Goal: Check status: Check status

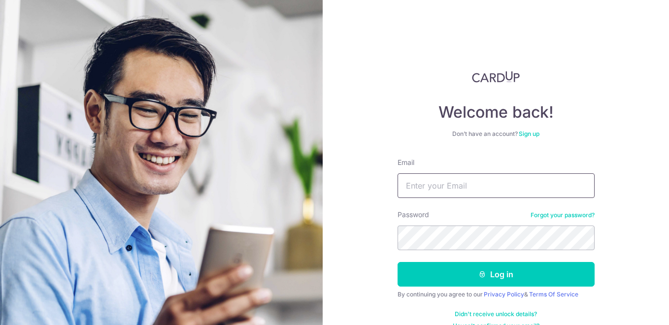
click at [469, 191] on input "Email" at bounding box center [495, 185] width 197 height 25
click at [397, 262] on button "Log in" at bounding box center [495, 274] width 197 height 25
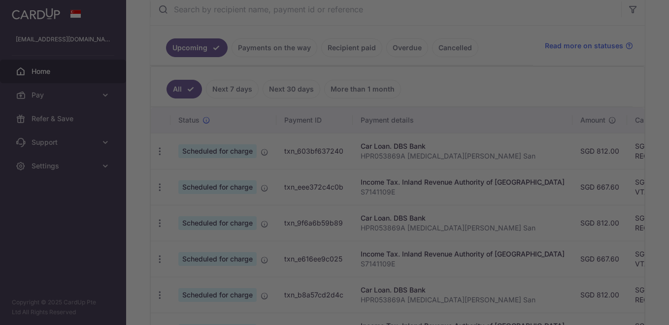
drag, startPoint x: 491, startPoint y: 153, endPoint x: 611, endPoint y: 157, distance: 119.7
click at [611, 157] on div at bounding box center [337, 164] width 675 height 328
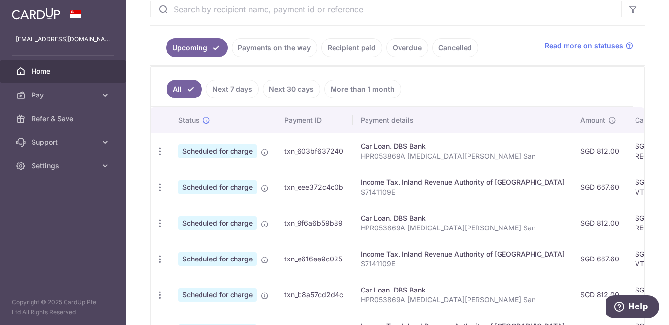
scroll to position [0, 269]
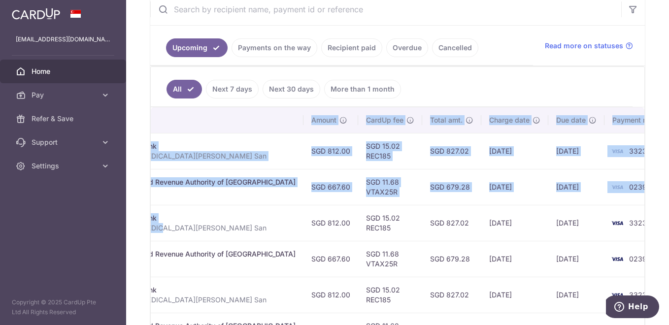
drag, startPoint x: 432, startPoint y: 233, endPoint x: 670, endPoint y: 232, distance: 237.8
click at [668, 232] on html "mengsan@hotmail.com Home Pay Payments Recipients Cards Refer & Save Support FAQ…" at bounding box center [334, 162] width 669 height 325
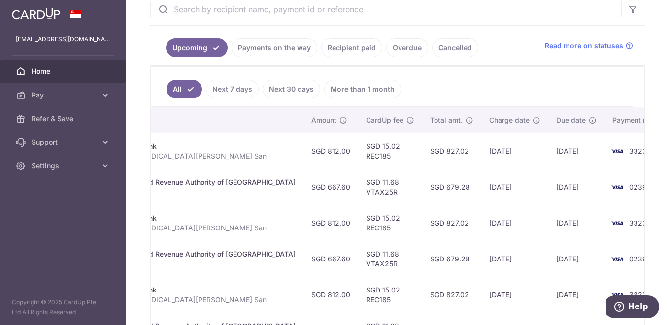
drag, startPoint x: 668, startPoint y: 232, endPoint x: 526, endPoint y: 157, distance: 160.8
click at [548, 157] on td "11/09/2025" at bounding box center [576, 151] width 56 height 36
click at [270, 51] on link "Payments on the way" at bounding box center [274, 47] width 86 height 19
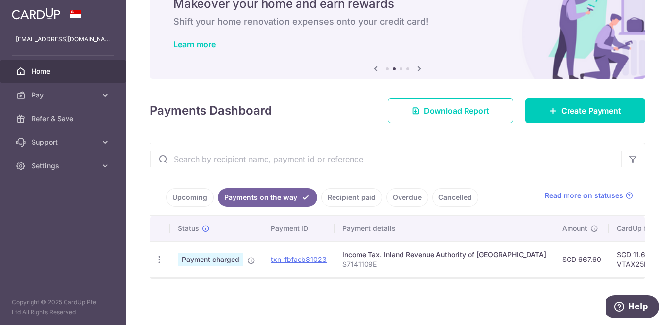
click at [346, 193] on link "Recipient paid" at bounding box center [351, 197] width 61 height 19
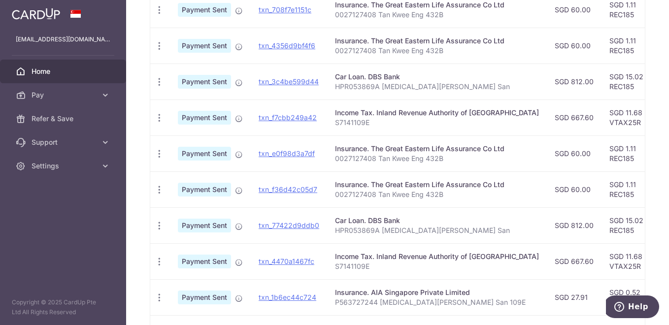
scroll to position [399, 0]
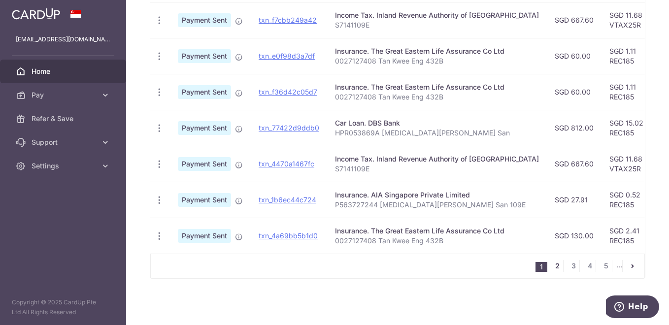
click at [552, 265] on link "2" at bounding box center [557, 266] width 12 height 12
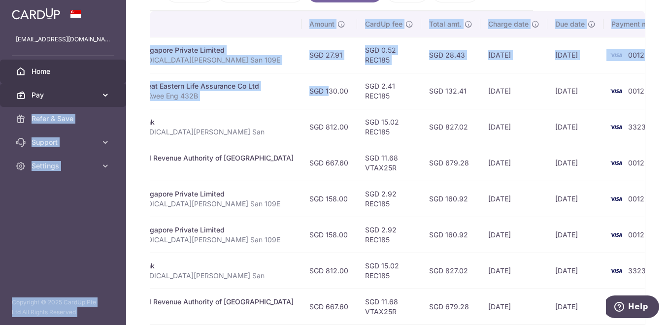
scroll to position [0, 0]
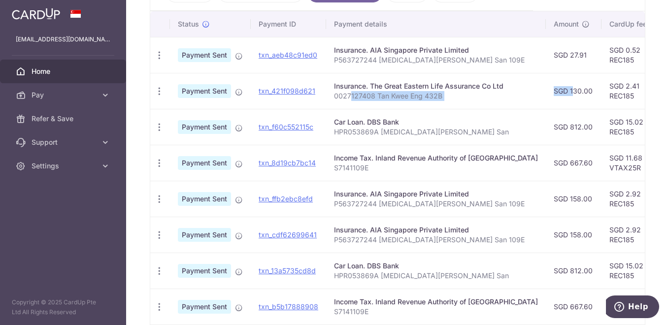
drag, startPoint x: 529, startPoint y: 97, endPoint x: 350, endPoint y: 103, distance: 179.3
click at [350, 103] on tr "PDF Receipt Payment Sent txn_421f098d621 Insurance. The Great Eastern Life Assu…" at bounding box center [536, 91] width 772 height 36
drag, startPoint x: 350, startPoint y: 103, endPoint x: 314, endPoint y: 100, distance: 35.5
click at [314, 100] on td "txn_421f098d621" at bounding box center [288, 91] width 75 height 36
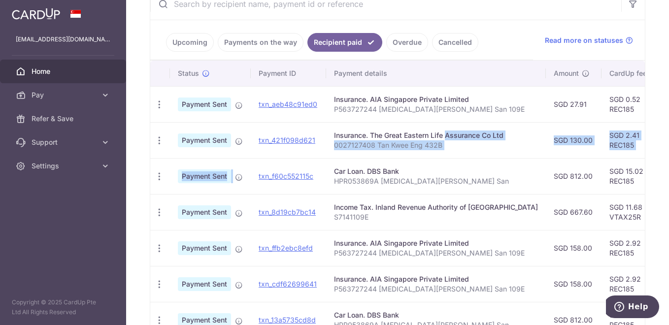
drag, startPoint x: 530, startPoint y: 150, endPoint x: 239, endPoint y: 189, distance: 293.5
click at [239, 189] on tbody "PDF Receipt Payment Sent txn_aeb48c91ed0 Insurance. AIA Singapore Private Limit…" at bounding box center [536, 265] width 772 height 359
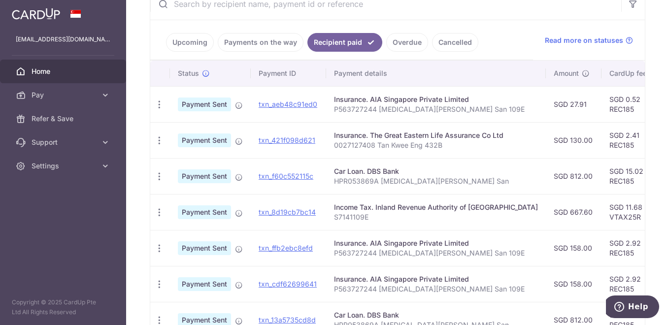
click at [381, 99] on div "Insurance. AIA Singapore Private Limited" at bounding box center [436, 100] width 204 height 10
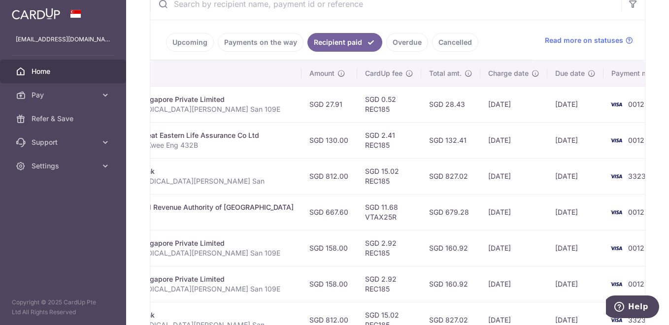
drag, startPoint x: 497, startPoint y: 127, endPoint x: 559, endPoint y: 128, distance: 61.5
click at [559, 128] on tr "PDF Receipt Payment Sent txn_421f098d621 Insurance. The Great Eastern Life Assu…" at bounding box center [292, 140] width 772 height 36
drag, startPoint x: 559, startPoint y: 128, endPoint x: 537, endPoint y: 105, distance: 31.7
click at [547, 105] on td "26/06/2025" at bounding box center [575, 104] width 56 height 36
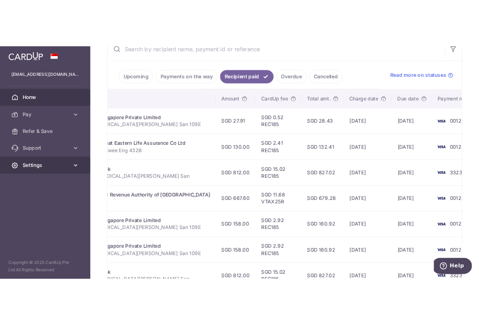
scroll to position [0, 0]
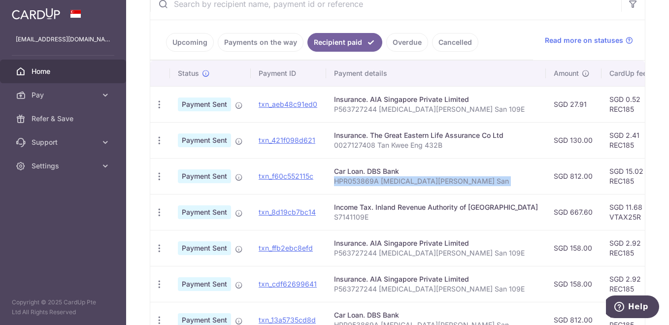
drag, startPoint x: 276, startPoint y: 164, endPoint x: 329, endPoint y: 181, distance: 55.3
click at [329, 181] on tr "PDF Receipt Payment Sent txn_f60c552115c Download Payment Receipt Car Loan. DBS…" at bounding box center [536, 176] width 772 height 36
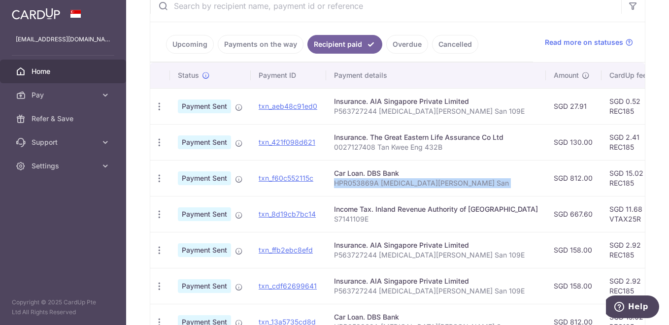
scroll to position [202, 0]
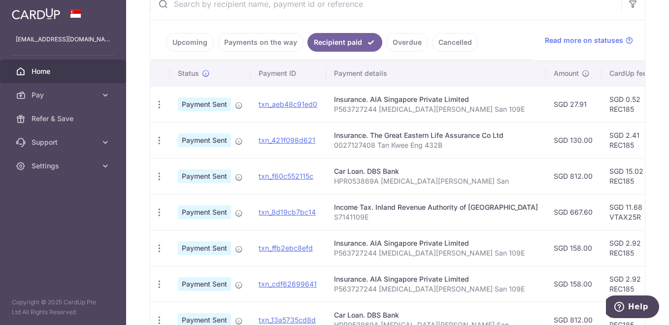
click at [371, 143] on p "0027127408 Tan Kwee Eng 432B" at bounding box center [436, 145] width 204 height 10
click at [413, 262] on td "Insurance. AIA Singapore Private Limited P563727244 Tham Meng San 109E" at bounding box center [436, 248] width 220 height 36
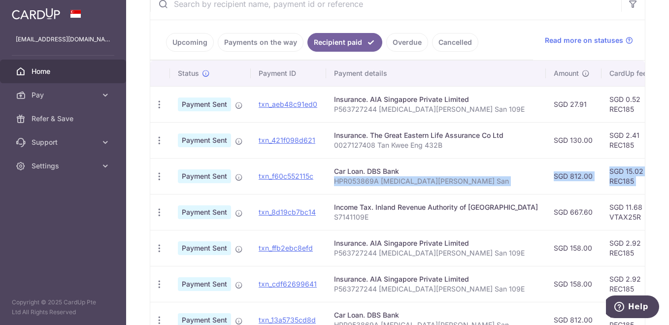
scroll to position [0, 244]
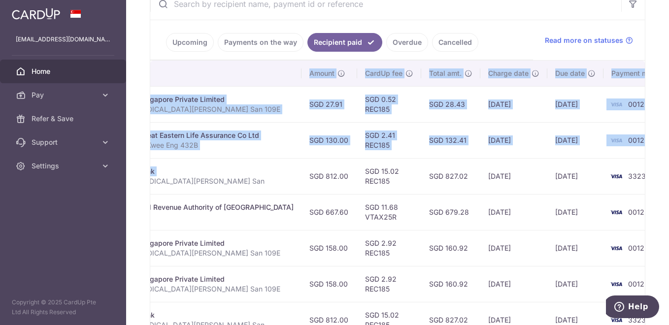
drag, startPoint x: 487, startPoint y: 193, endPoint x: 670, endPoint y: 188, distance: 183.2
click at [668, 188] on html "mengsan@hotmail.com Home Pay Payments Recipients Cards Refer & Save Support FAQ…" at bounding box center [334, 162] width 669 height 325
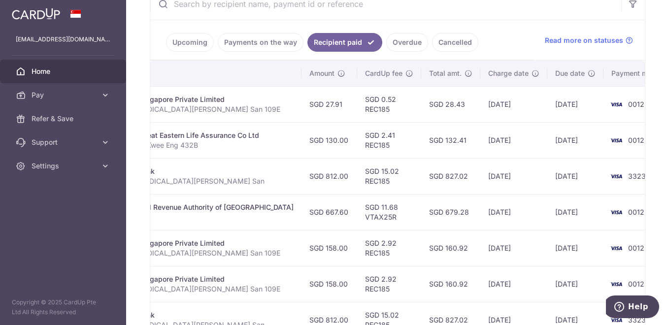
click at [547, 143] on td "26/06/2025" at bounding box center [575, 140] width 56 height 36
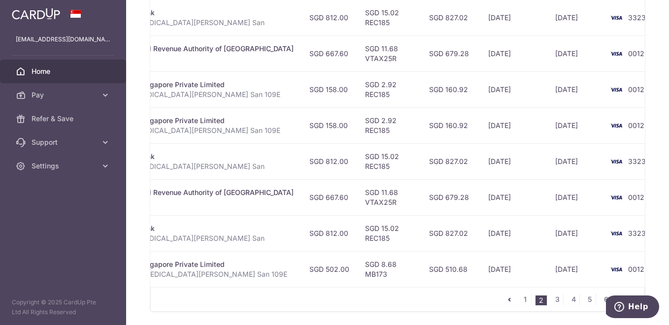
scroll to position [399, 0]
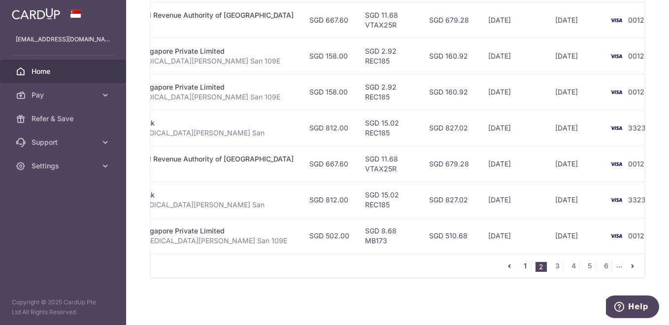
click at [520, 265] on link "1" at bounding box center [525, 266] width 12 height 12
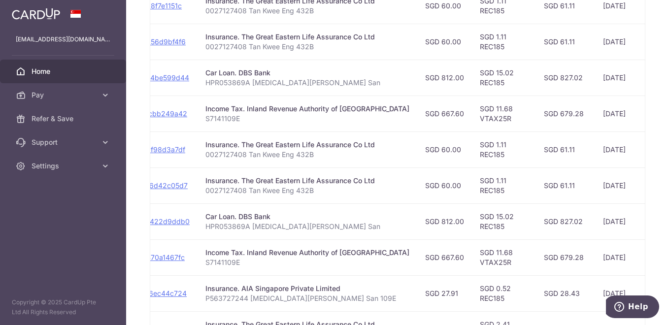
scroll to position [252, 0]
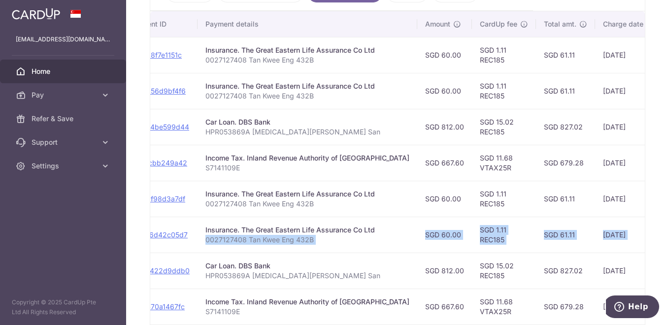
drag, startPoint x: 316, startPoint y: 238, endPoint x: 629, endPoint y: 240, distance: 312.6
click at [629, 240] on tr "PDF Receipt Payment Sent txn_f36d42c05d7 Insurance. The Great Eastern Life Assu…" at bounding box center [407, 235] width 772 height 36
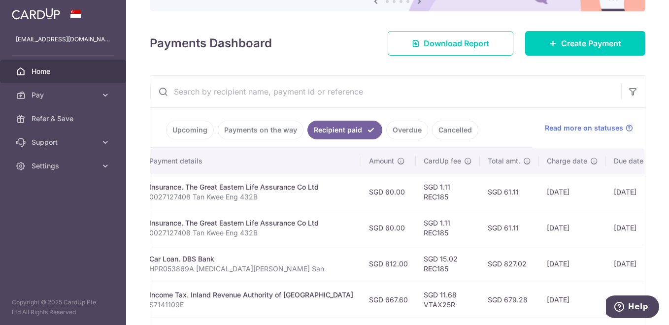
scroll to position [0, 0]
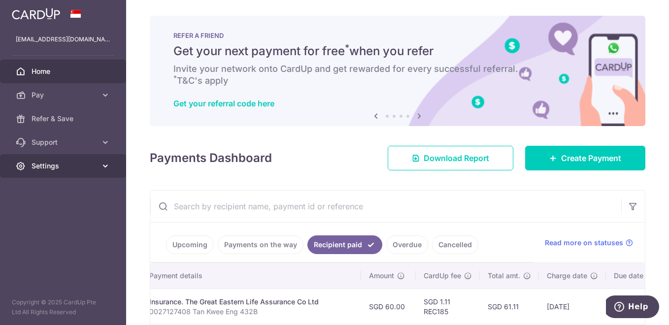
click at [55, 168] on span "Settings" at bounding box center [64, 166] width 65 height 10
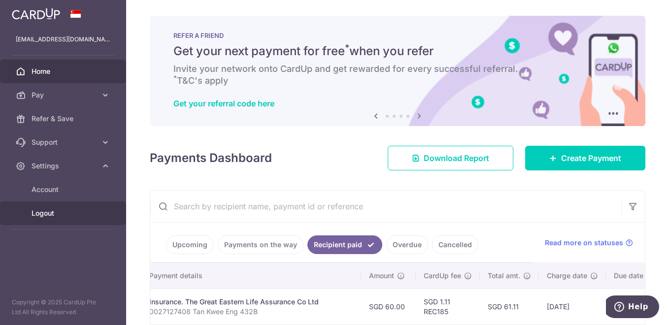
click at [44, 211] on span "Logout" at bounding box center [64, 213] width 65 height 10
